Goal: Information Seeking & Learning: Understand process/instructions

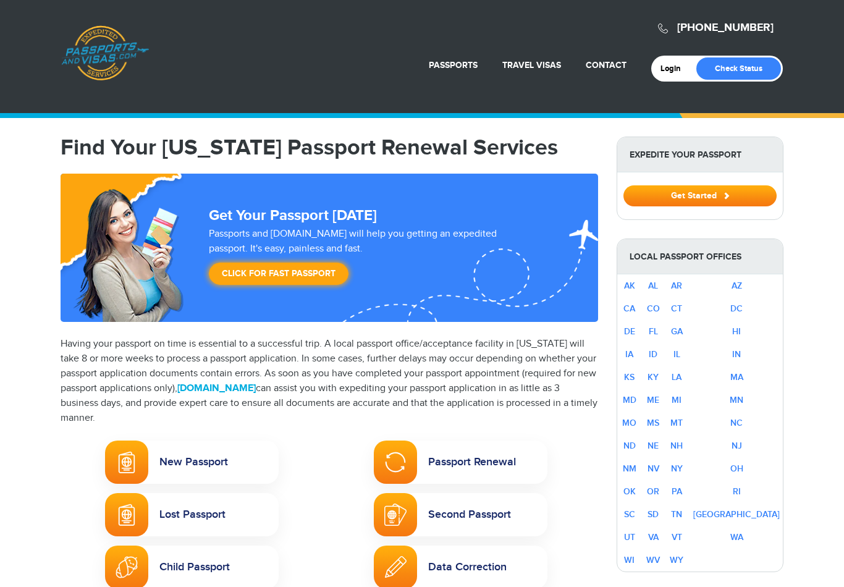
select select "**********"
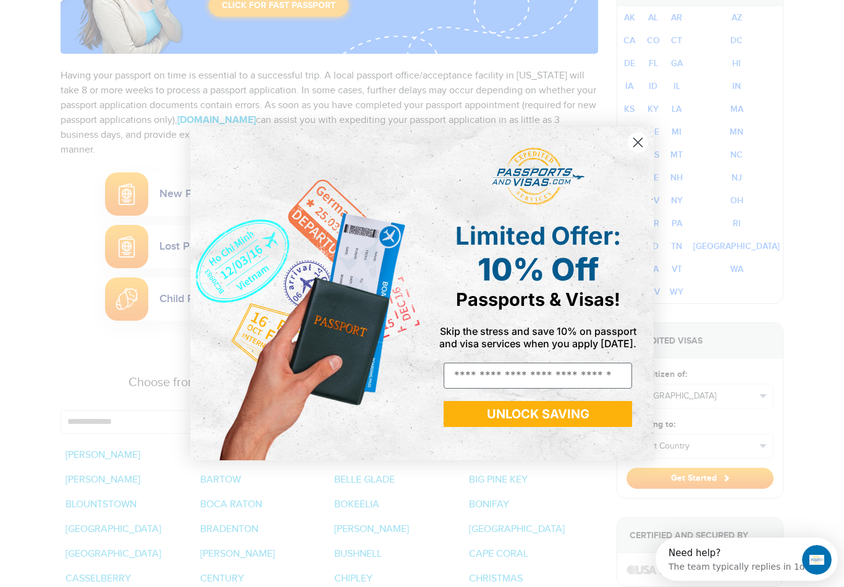
click at [639, 153] on circle "Close dialog" at bounding box center [638, 142] width 20 height 20
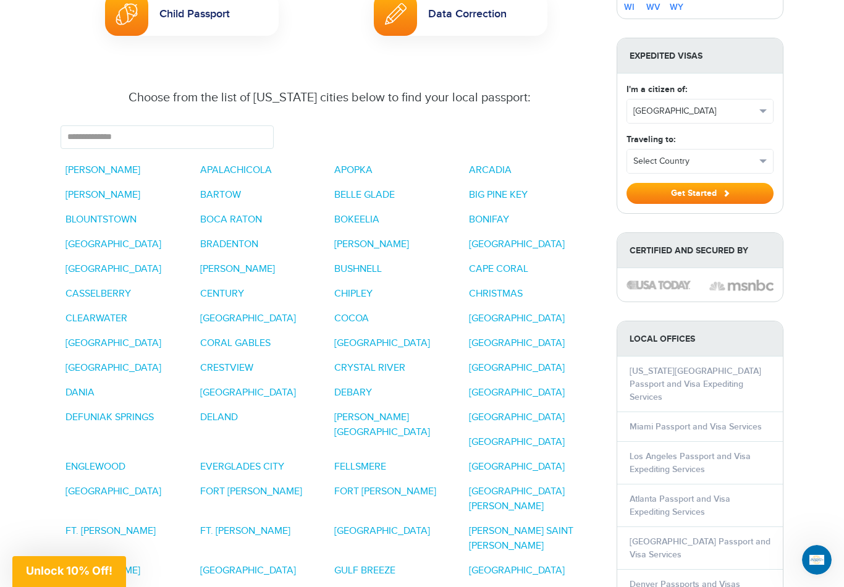
scroll to position [556, 0]
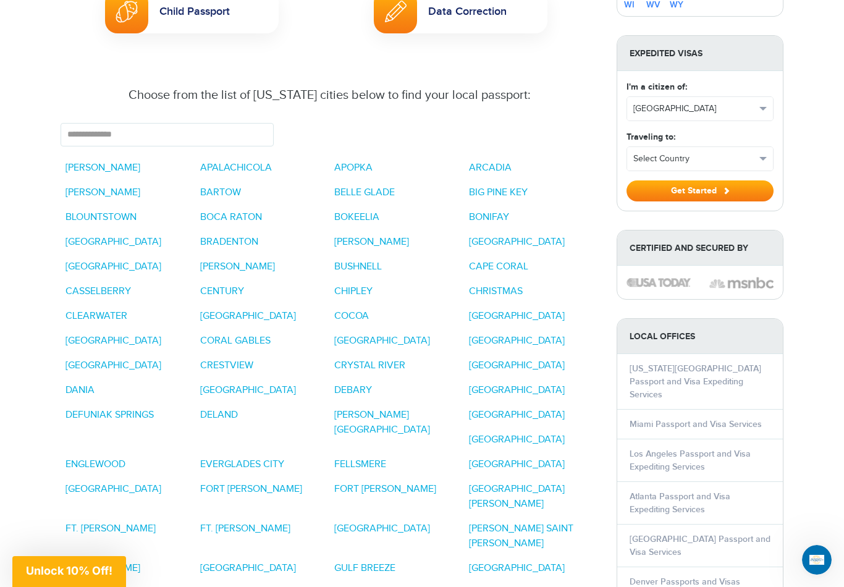
click at [513, 198] on link "BIG PINE KEY" at bounding box center [498, 193] width 59 height 12
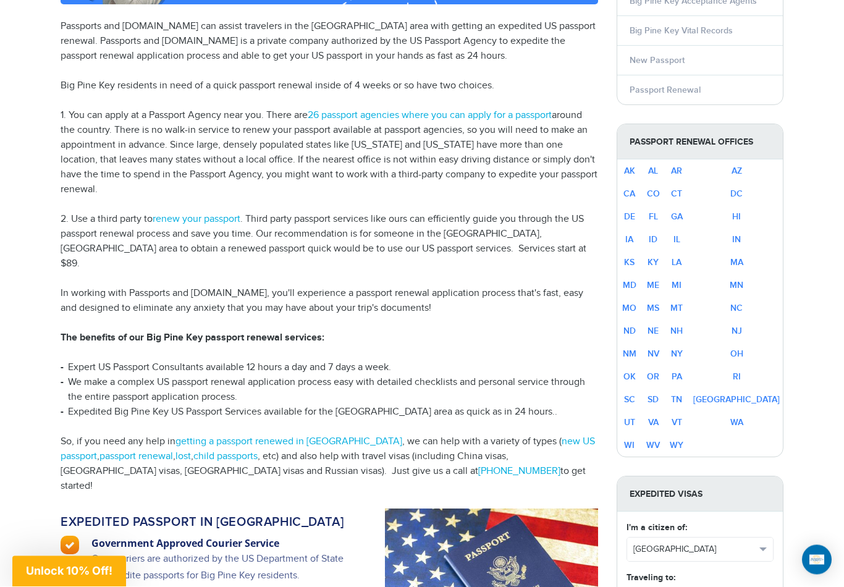
scroll to position [320, 0]
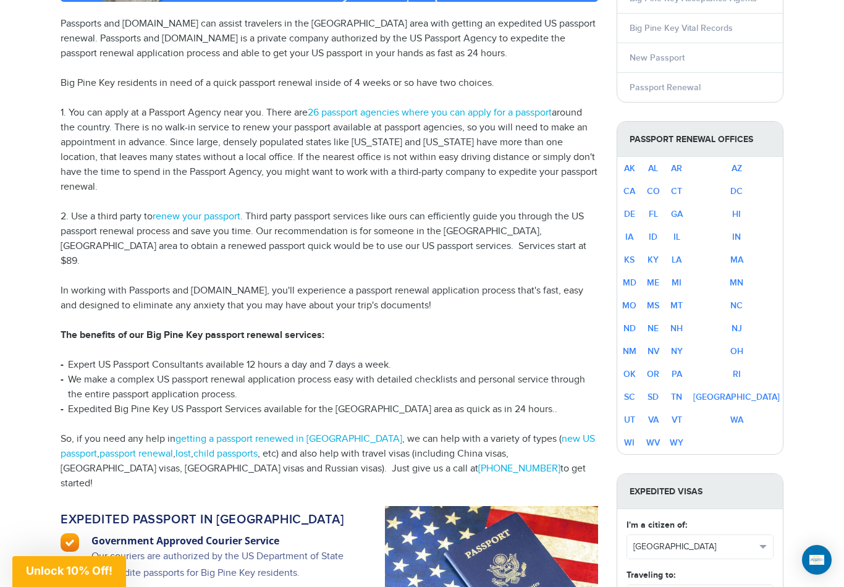
click at [658, 211] on link "FL" at bounding box center [653, 214] width 9 height 11
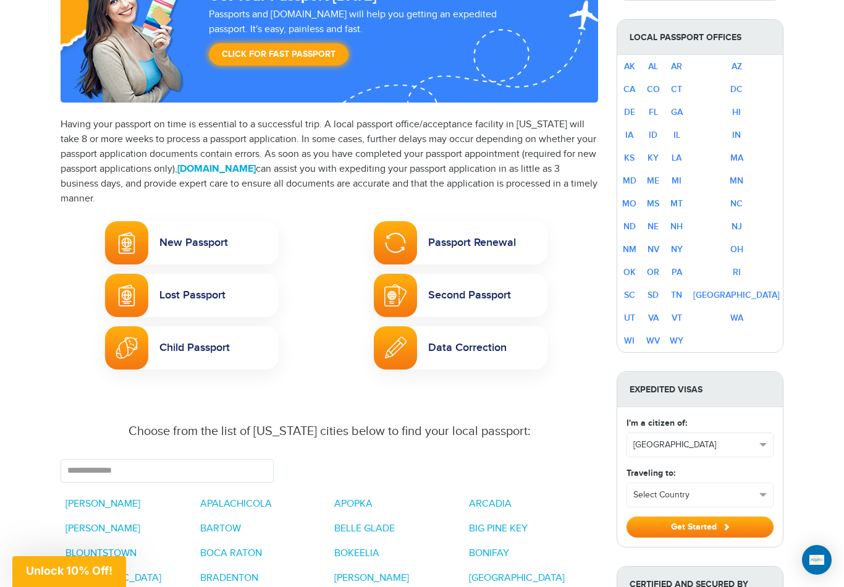
scroll to position [226, 0]
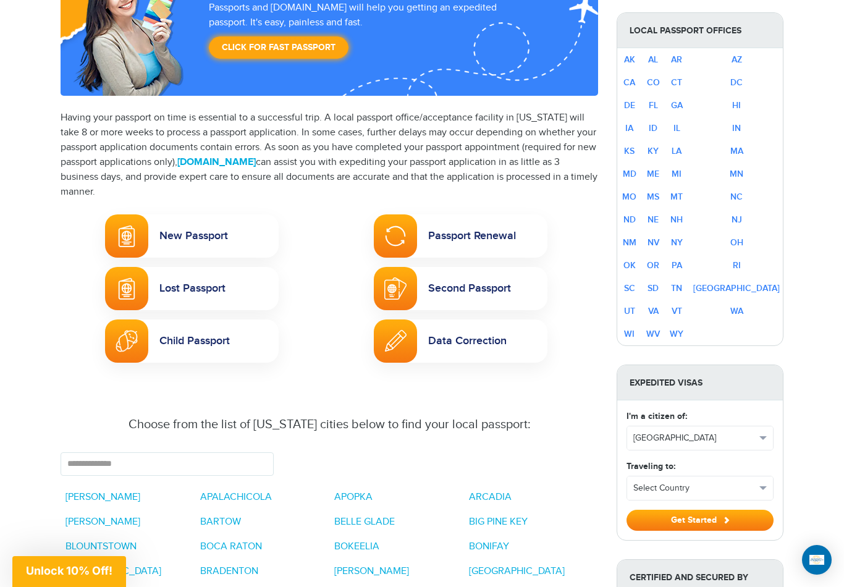
click at [415, 244] on div at bounding box center [395, 235] width 43 height 43
